Goal: Find specific page/section: Find specific page/section

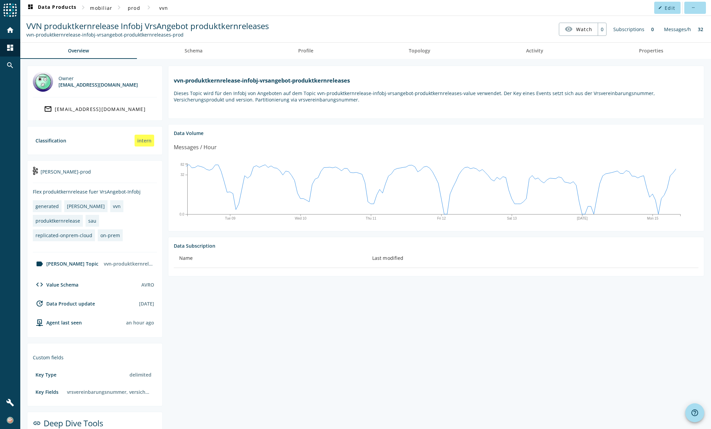
click at [426, 374] on section "vvn-produktkernrelease-infobj-vrsangebot-produktkernreleases Dieses Topic wird …" at bounding box center [433, 279] width 541 height 426
drag, startPoint x: 26, startPoint y: 33, endPoint x: 183, endPoint y: 37, distance: 156.9
click at [183, 37] on div "VVN produktkernrelease Infobj VrsAngebot produktkernreleases vvn-produktkernrel…" at bounding box center [148, 29] width 246 height 18
copy div "vvn-produktkernrelease-infobj-vrsangebot-produktkernreleases-prod"
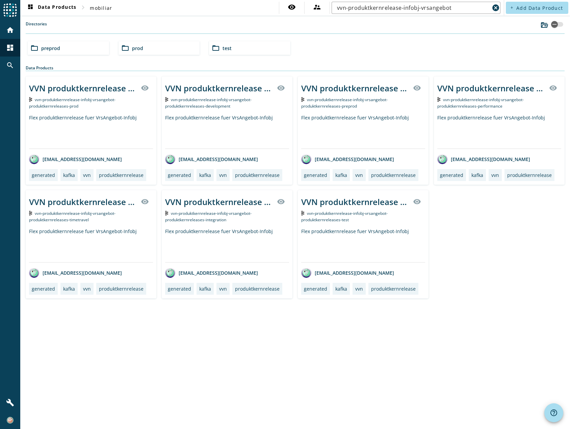
click at [105, 96] on div "vvn-produktkernrelease-infobj-vrsangebot-produktkernreleases-prod" at bounding box center [91, 102] width 124 height 13
drag, startPoint x: 436, startPoint y: 7, endPoint x: 459, endPoint y: 6, distance: 23.0
click at [459, 6] on input "vvn-produktkernrelease-infobj-vrsangebot" at bounding box center [413, 8] width 153 height 8
type input "vvn-produktkernrelease-infobj-vrsan"
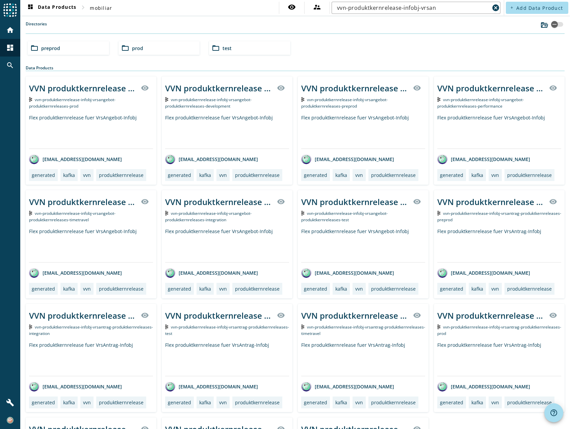
click at [159, 53] on div "folder_open prod" at bounding box center [159, 48] width 81 height 14
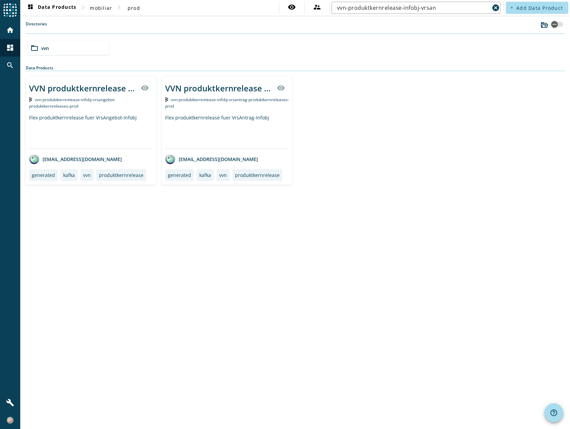
click at [243, 112] on div "VVN produktkernrelease Infobj VrsAntrag produktkernreleases visibility vvn-prod…" at bounding box center [227, 130] width 131 height 108
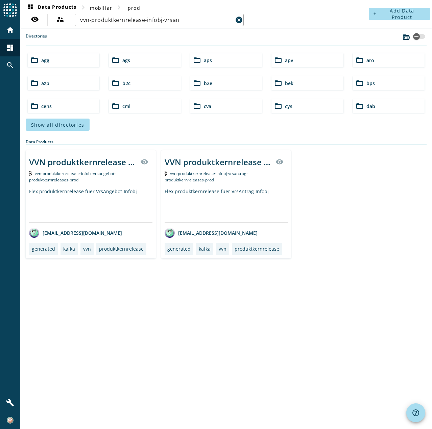
click at [82, 193] on div "Flex produktkernrelease fuer VrsAngebot-Infobj" at bounding box center [90, 205] width 123 height 34
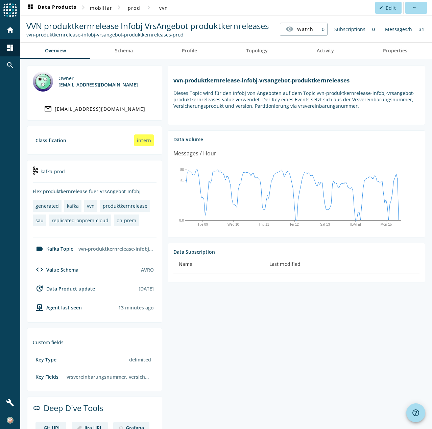
click at [46, 83] on img at bounding box center [43, 81] width 20 height 20
click at [61, 86] on div "[EMAIL_ADDRESS][DOMAIN_NAME]" at bounding box center [97, 84] width 79 height 6
click at [386, 9] on span "Edit" at bounding box center [391, 8] width 10 height 6
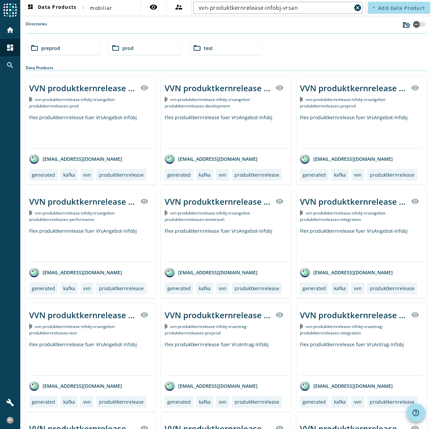
click at [140, 49] on div "folder_open prod" at bounding box center [145, 48] width 72 height 14
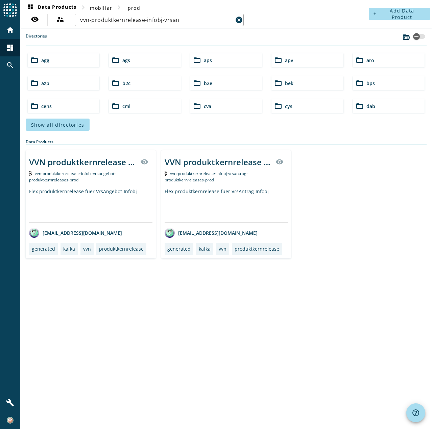
click at [235, 182] on div "vvn-produktkernrelease-infobj-vrsantrag-produktkernreleases-prod" at bounding box center [226, 176] width 123 height 13
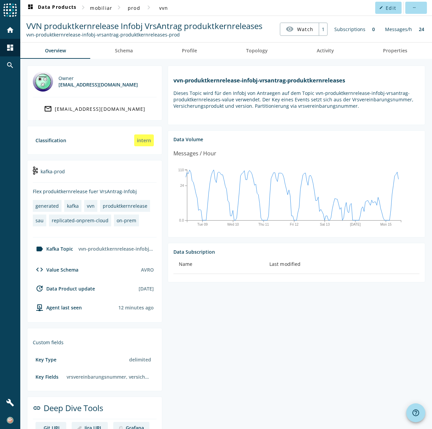
click at [265, 376] on section "vvn-produktkernrelease-infobj-vrsantrag-produktkernreleases Dieses Topic wird f…" at bounding box center [293, 263] width 263 height 394
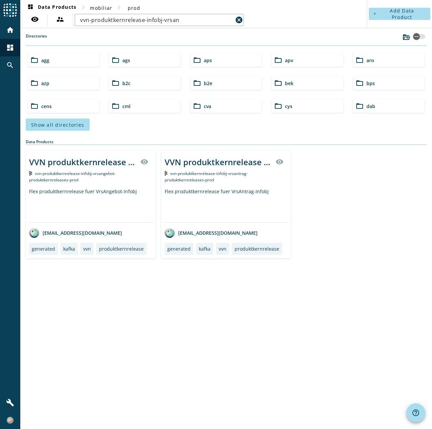
click at [131, 195] on div "Flex produktkernrelease fuer VrsAngebot-Infobj" at bounding box center [90, 205] width 123 height 34
